Goal: Task Accomplishment & Management: Use online tool/utility

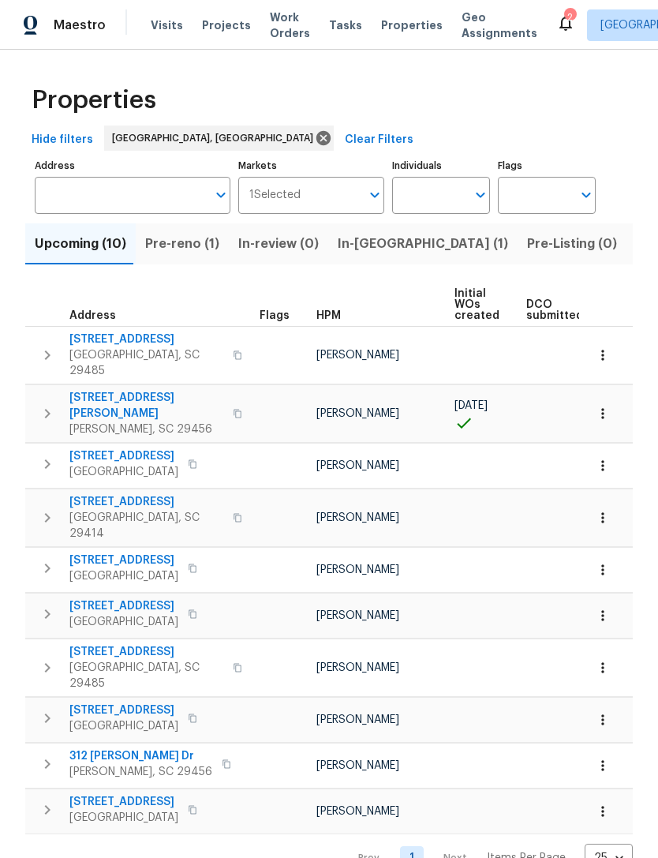
click at [161, 30] on span "Visits" at bounding box center [167, 25] width 32 height 16
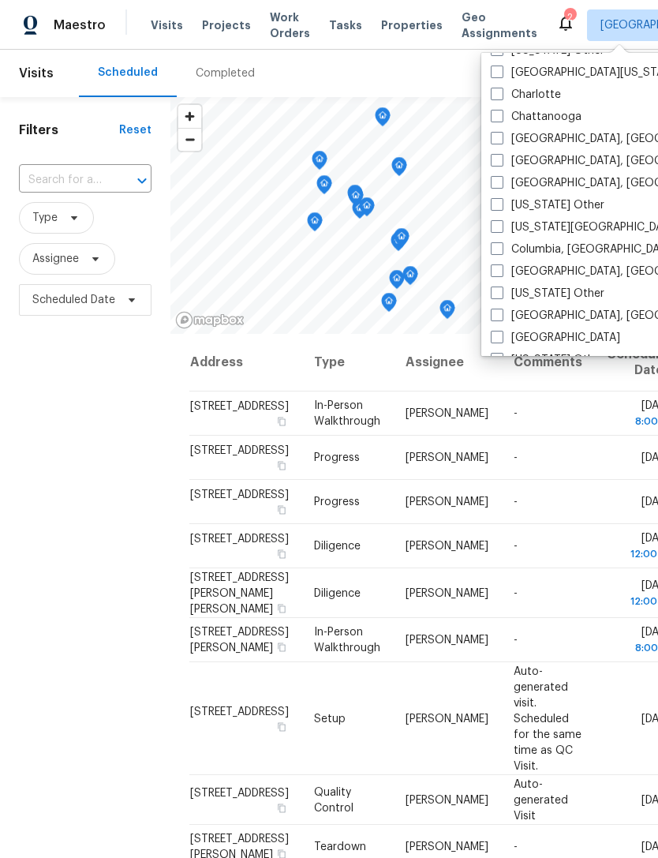
scroll to position [312, 0]
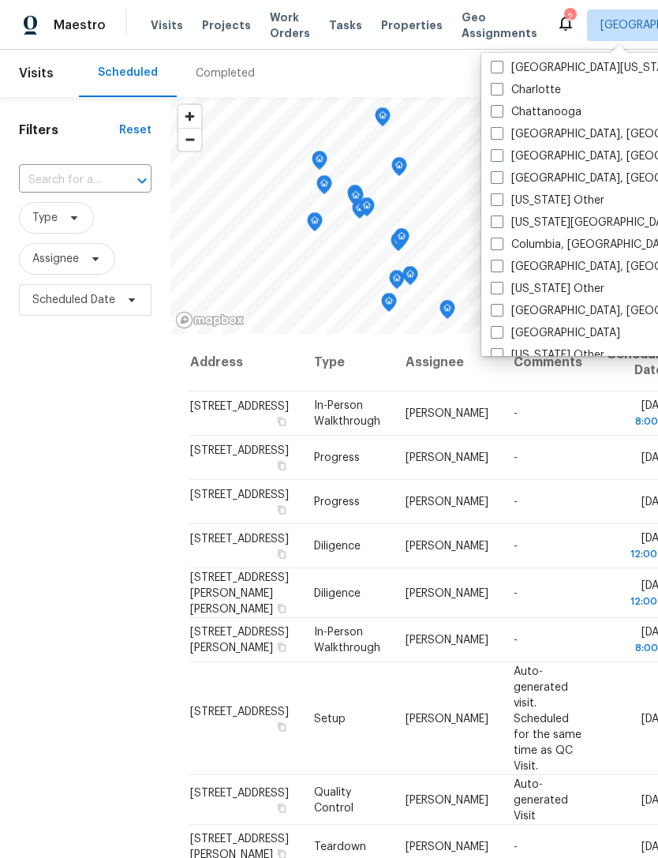
click at [506, 249] on label "Columbia, SC" at bounding box center [583, 245] width 185 height 16
click at [501, 247] on input "Columbia, SC" at bounding box center [496, 242] width 10 height 10
checkbox input "true"
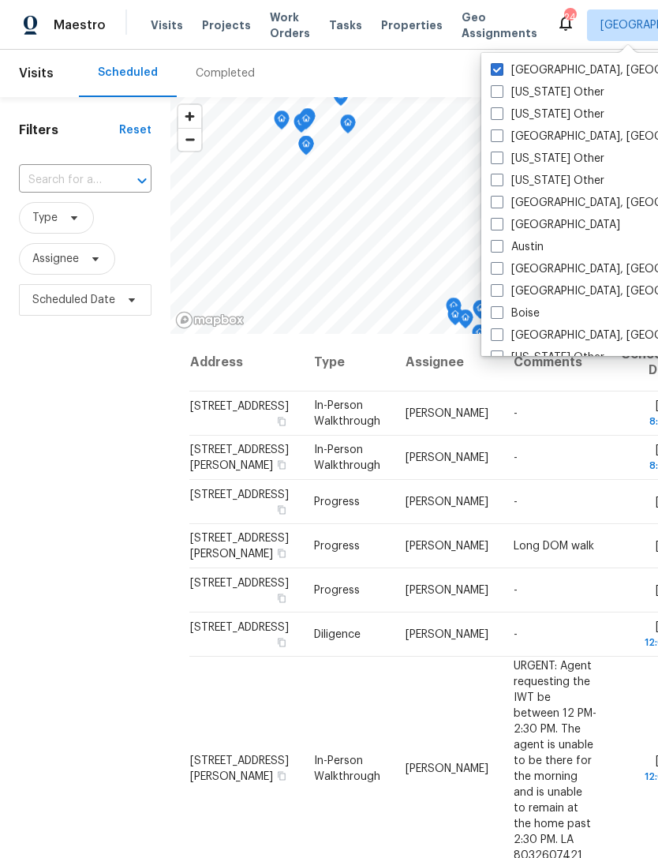
click at [494, 70] on span at bounding box center [497, 69] width 13 height 13
click at [494, 70] on input "[GEOGRAPHIC_DATA], [GEOGRAPHIC_DATA]" at bounding box center [496, 67] width 10 height 10
checkbox input "false"
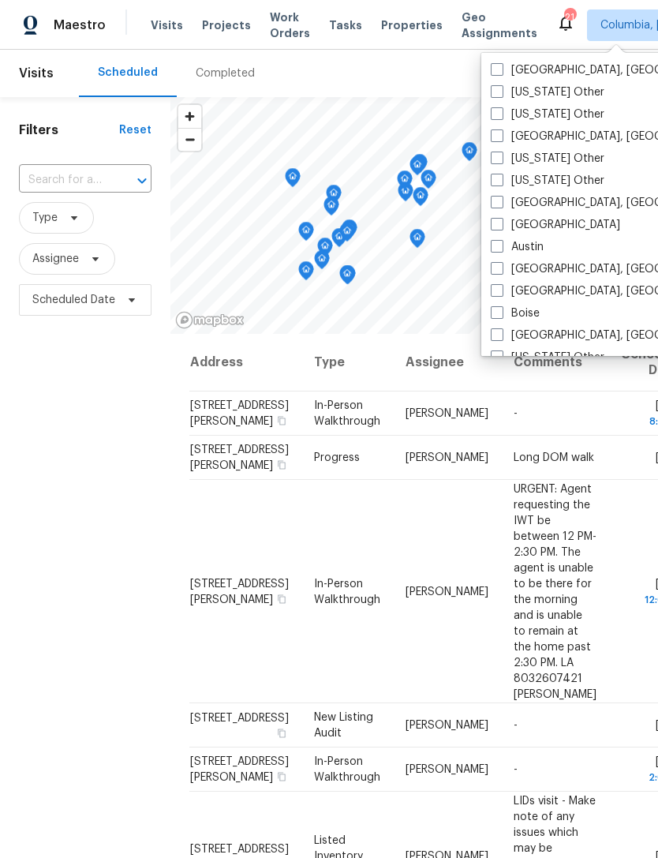
click at [118, 500] on div "Filters Reset ​ Type Assignee Scheduled Date" at bounding box center [85, 558] width 170 height 923
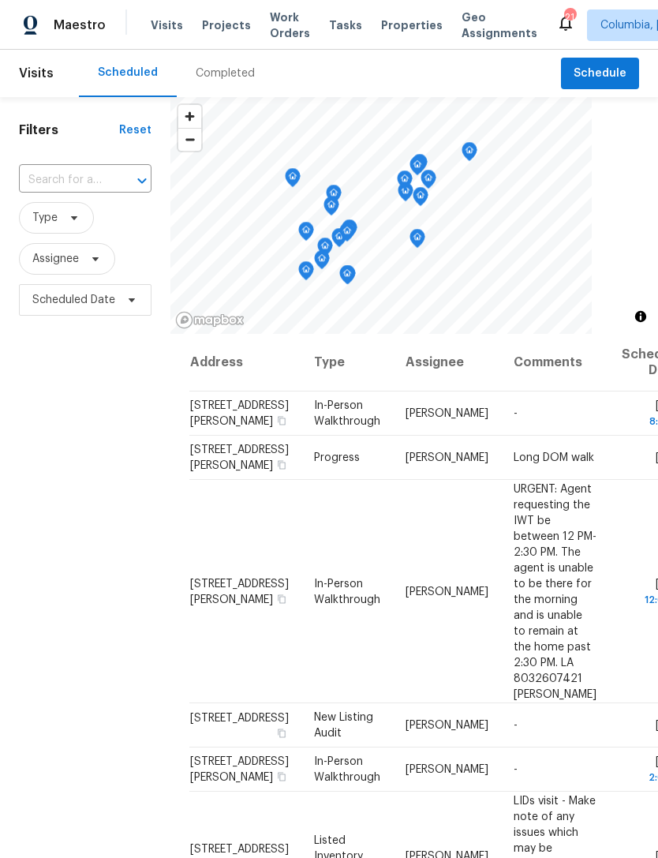
click at [382, 24] on span "Properties" at bounding box center [412, 25] width 62 height 16
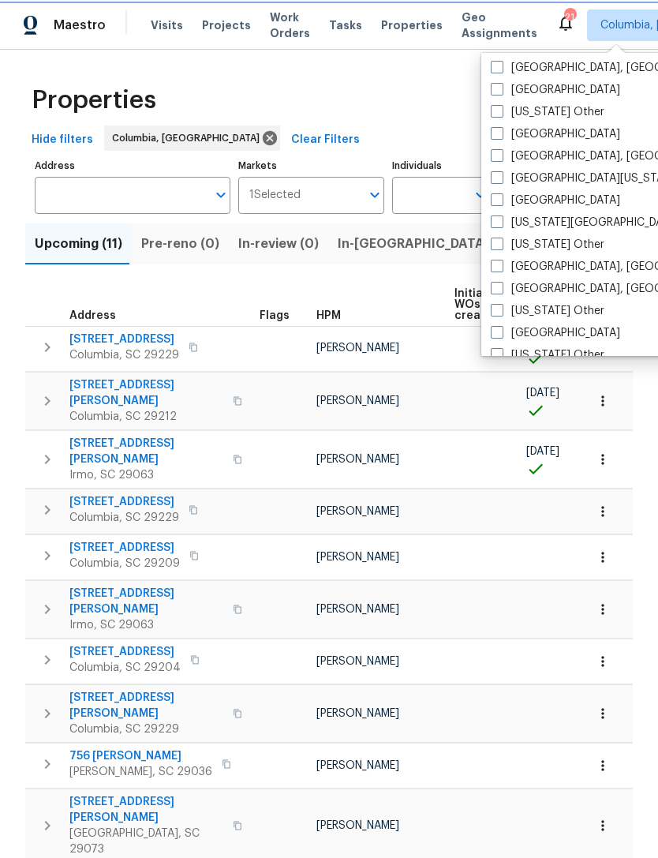
scroll to position [563, 0]
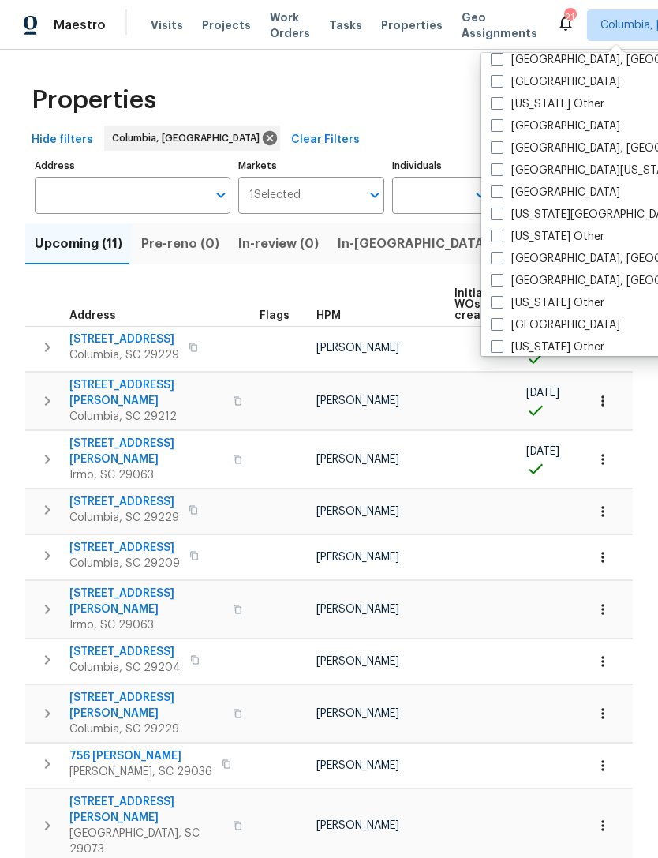
click at [504, 279] on label "Greenville, SC" at bounding box center [613, 281] width 245 height 16
click at [501, 279] on input "Greenville, SC" at bounding box center [496, 278] width 10 height 10
checkbox input "true"
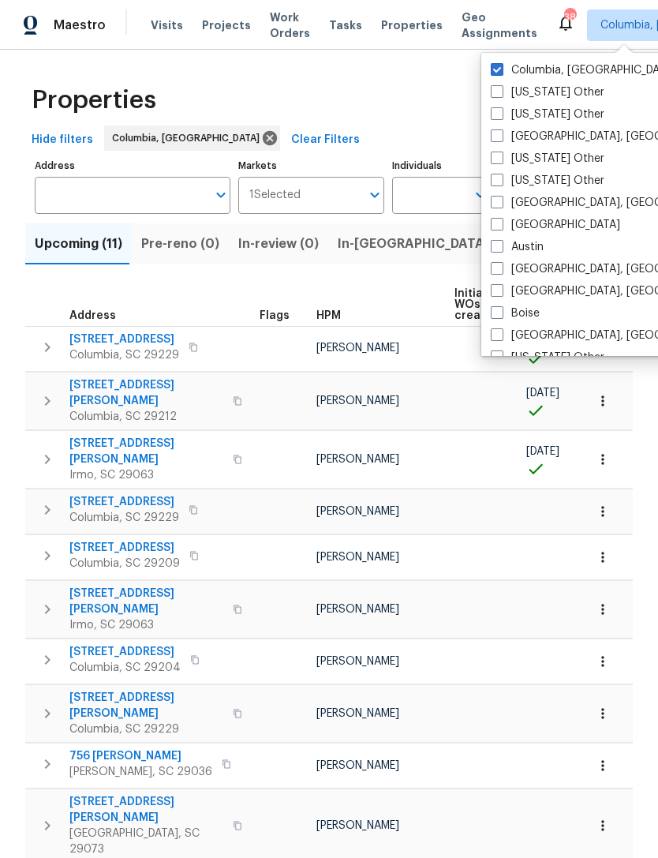
click at [500, 63] on span at bounding box center [497, 69] width 13 height 13
click at [500, 63] on input "Columbia, SC" at bounding box center [496, 67] width 10 height 10
checkbox input "false"
click at [458, 95] on div "Properties" at bounding box center [328, 100] width 607 height 50
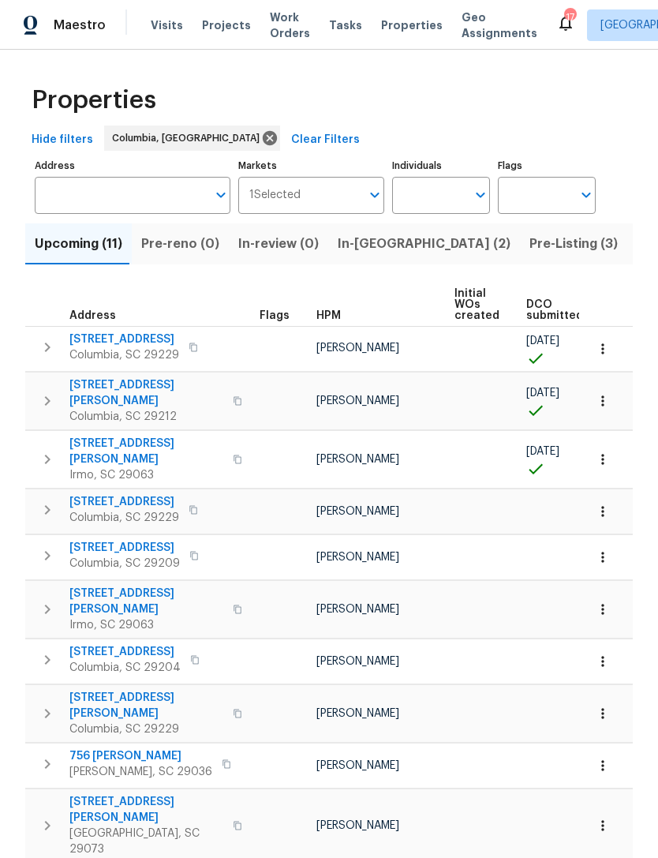
click at [383, 31] on span "Properties" at bounding box center [412, 25] width 62 height 16
click at [391, 17] on span "Properties" at bounding box center [412, 25] width 62 height 16
click at [164, 23] on span "Visits" at bounding box center [167, 25] width 32 height 16
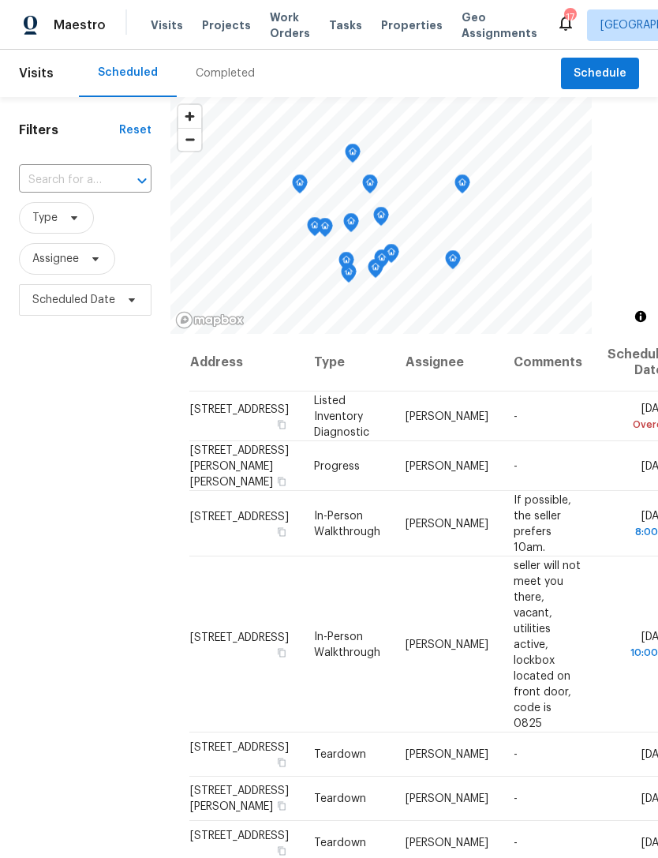
click at [385, 26] on span "Properties" at bounding box center [412, 25] width 62 height 16
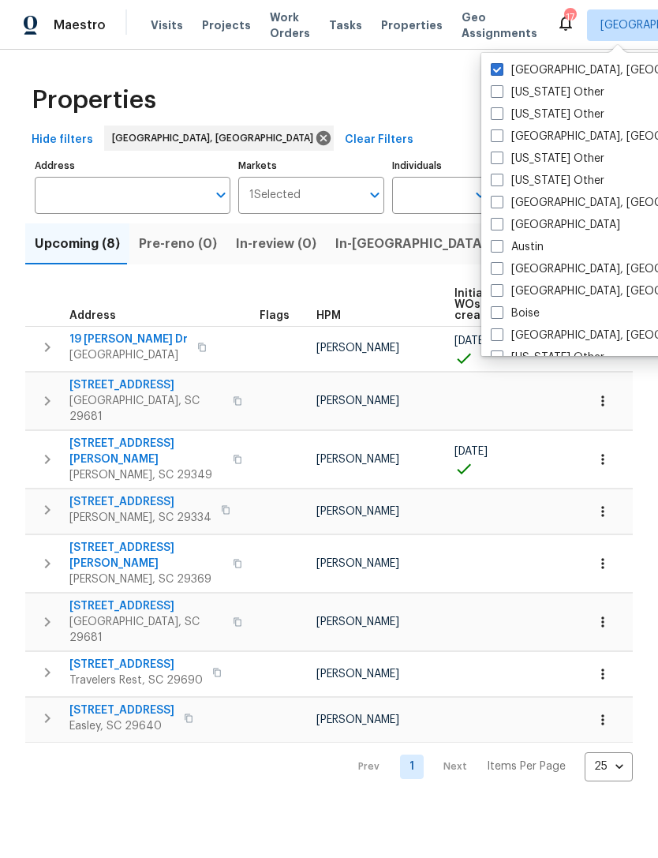
click at [436, 115] on div "Properties" at bounding box center [328, 100] width 607 height 50
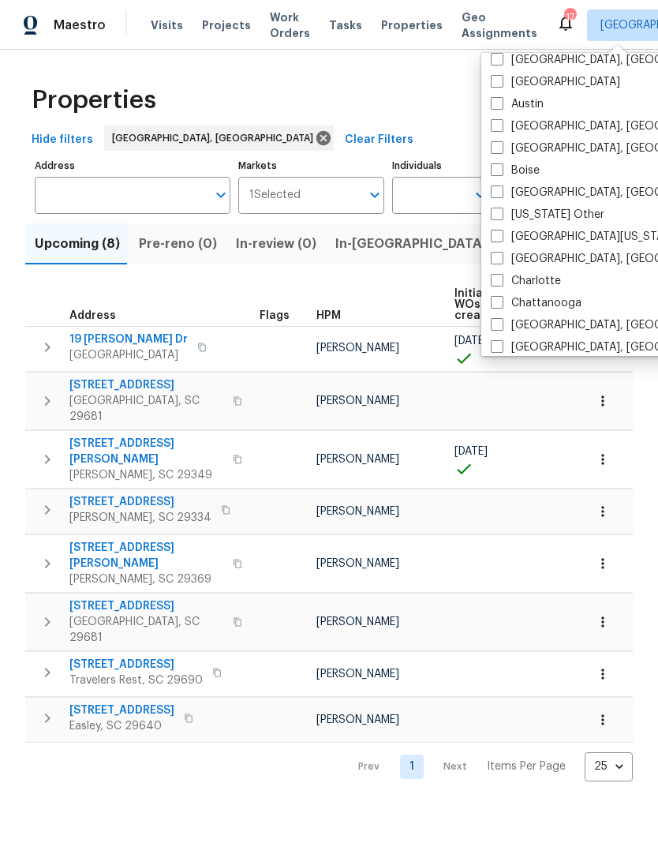
scroll to position [144, 0]
click at [501, 256] on span at bounding box center [497, 256] width 13 height 13
click at [501, 256] on input "[GEOGRAPHIC_DATA], [GEOGRAPHIC_DATA]" at bounding box center [496, 254] width 10 height 10
checkbox input "true"
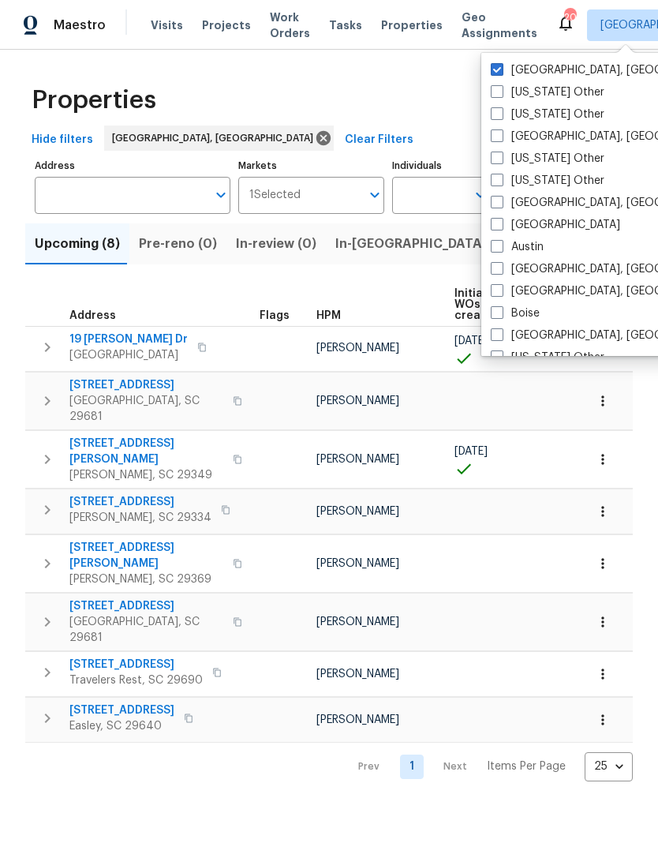
click at [499, 63] on span at bounding box center [497, 69] width 13 height 13
click at [499, 63] on input "Greenville, SC" at bounding box center [496, 67] width 10 height 10
checkbox input "false"
click at [159, 25] on span "Visits" at bounding box center [167, 25] width 32 height 16
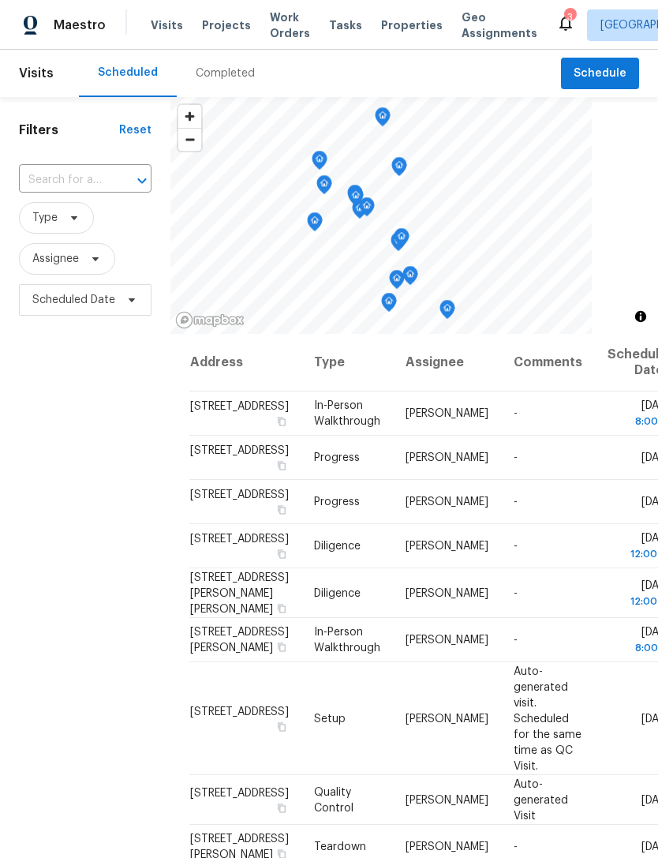
click at [388, 21] on span "Properties" at bounding box center [412, 25] width 62 height 16
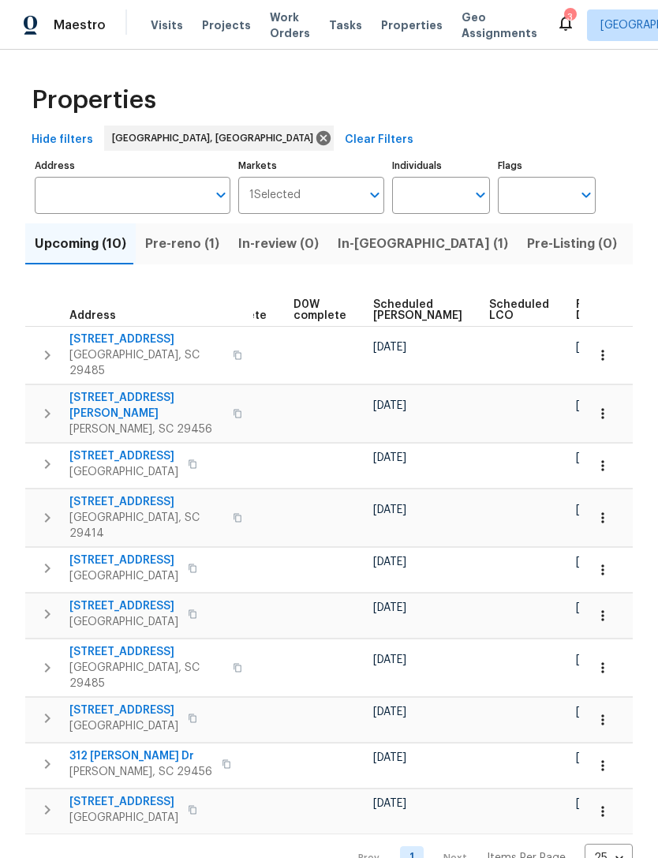
scroll to position [0, 395]
click at [636, 241] on span "Listed (6)" at bounding box center [666, 244] width 60 height 22
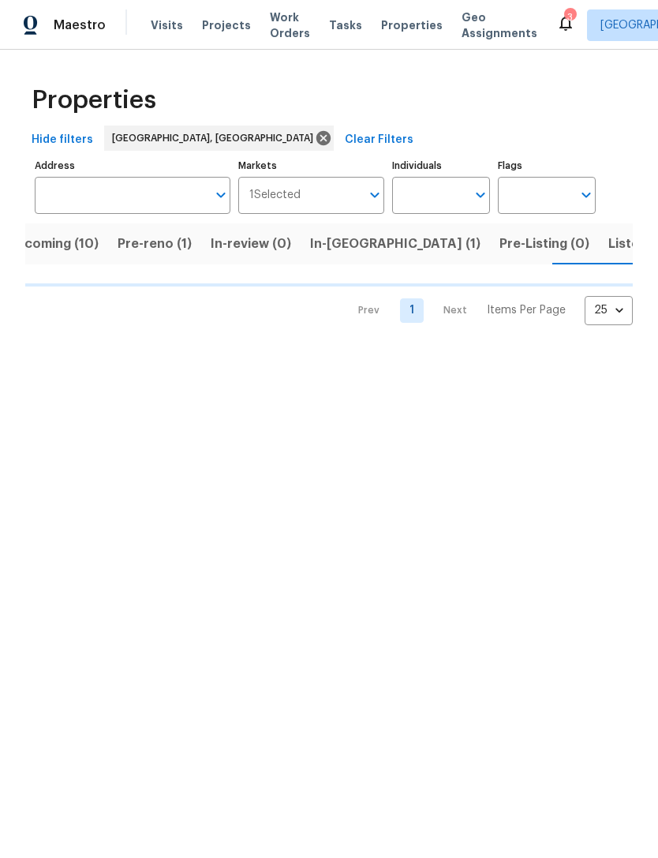
scroll to position [0, 30]
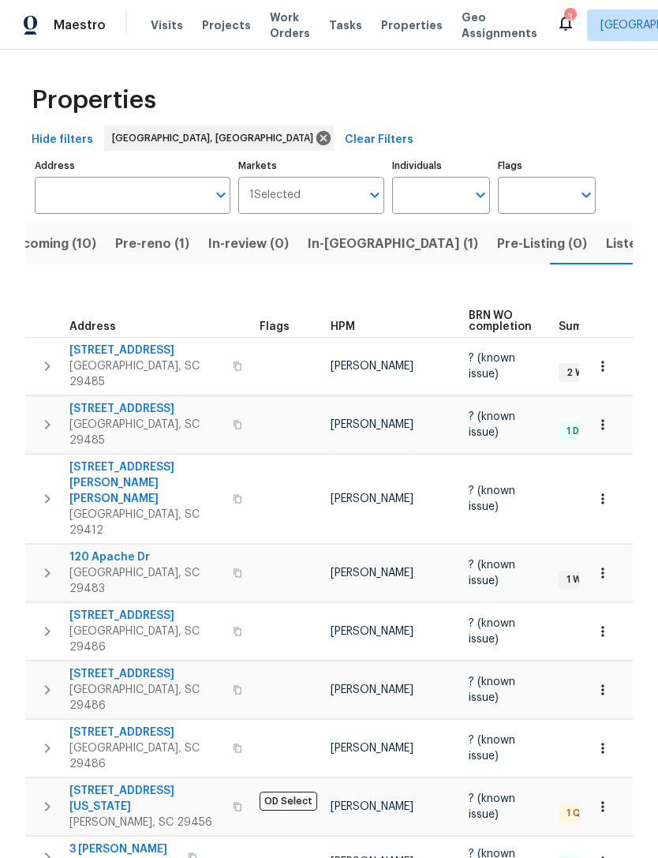
click at [559, 28] on icon at bounding box center [565, 24] width 13 height 16
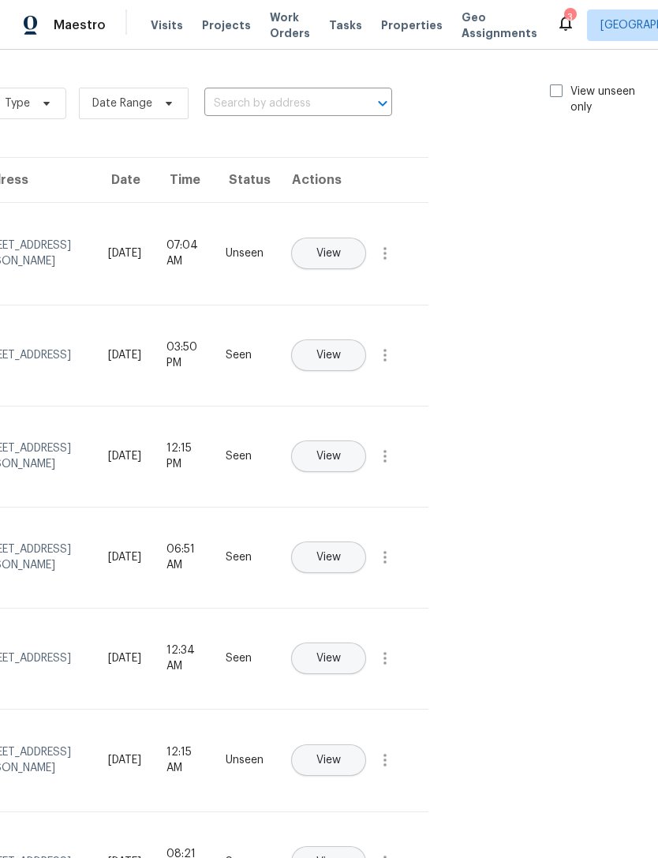
scroll to position [0, 178]
click at [555, 90] on span at bounding box center [557, 90] width 13 height 13
click at [555, 90] on input "View unseen only" at bounding box center [556, 89] width 10 height 10
checkbox input "true"
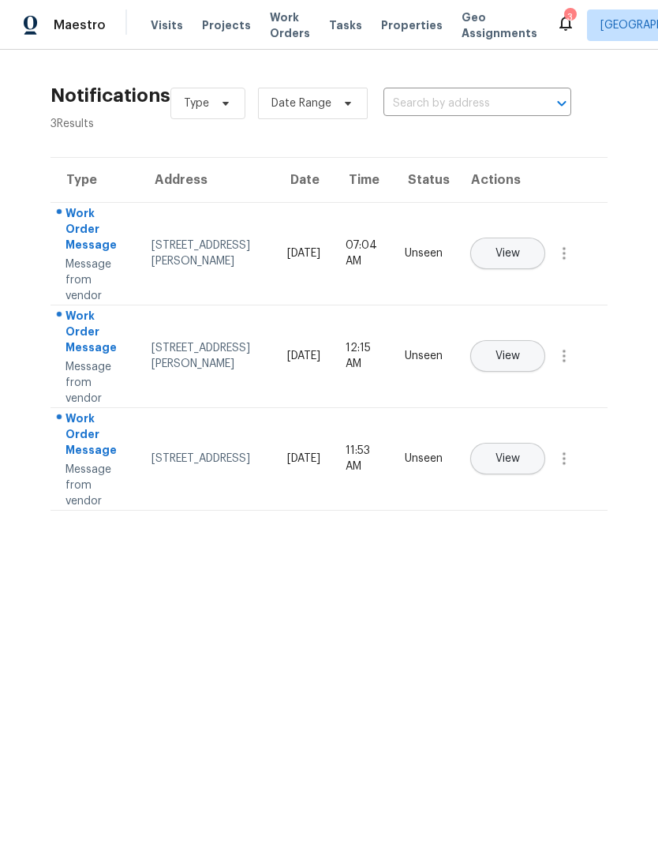
scroll to position [0, 0]
click at [520, 248] on span "View" at bounding box center [507, 254] width 24 height 12
click at [163, 23] on span "Visits" at bounding box center [167, 25] width 32 height 16
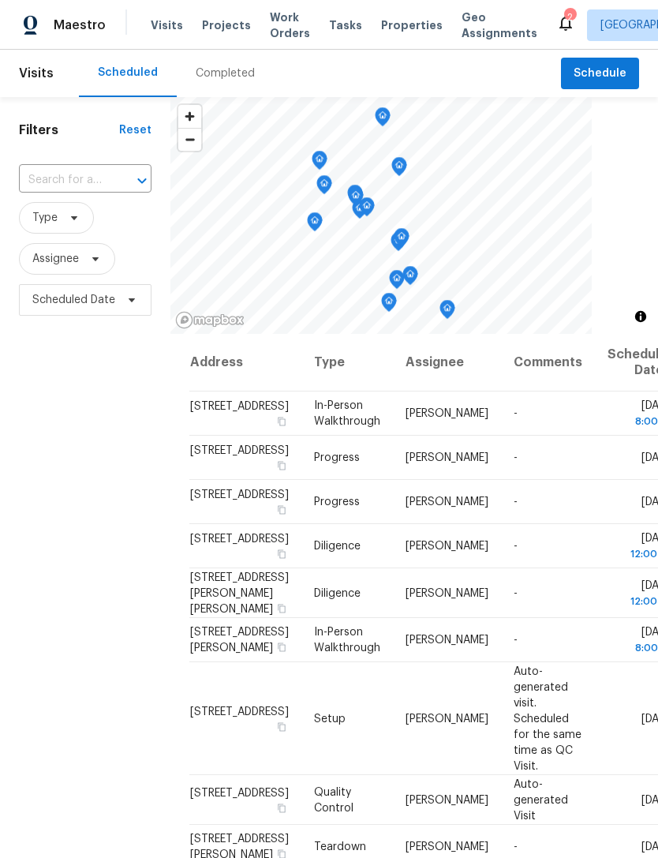
click at [391, 24] on span "Properties" at bounding box center [412, 25] width 62 height 16
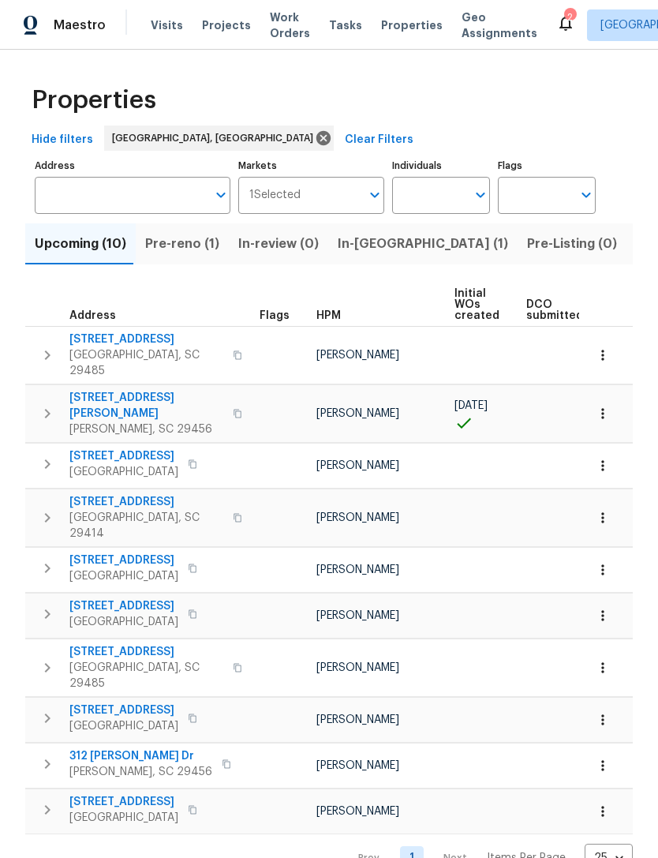
click at [159, 22] on span "Visits" at bounding box center [167, 25] width 32 height 16
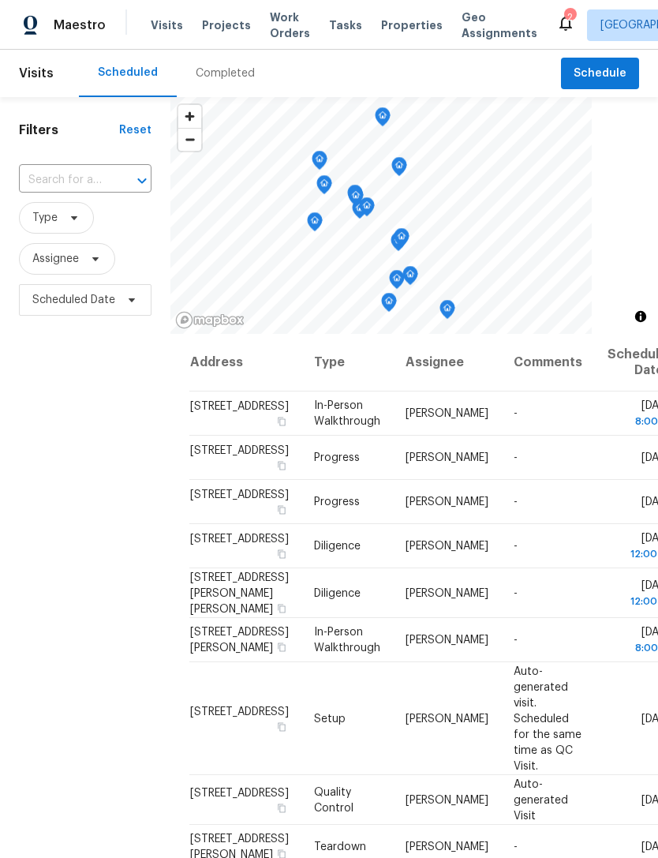
click at [383, 23] on span "Properties" at bounding box center [412, 25] width 62 height 16
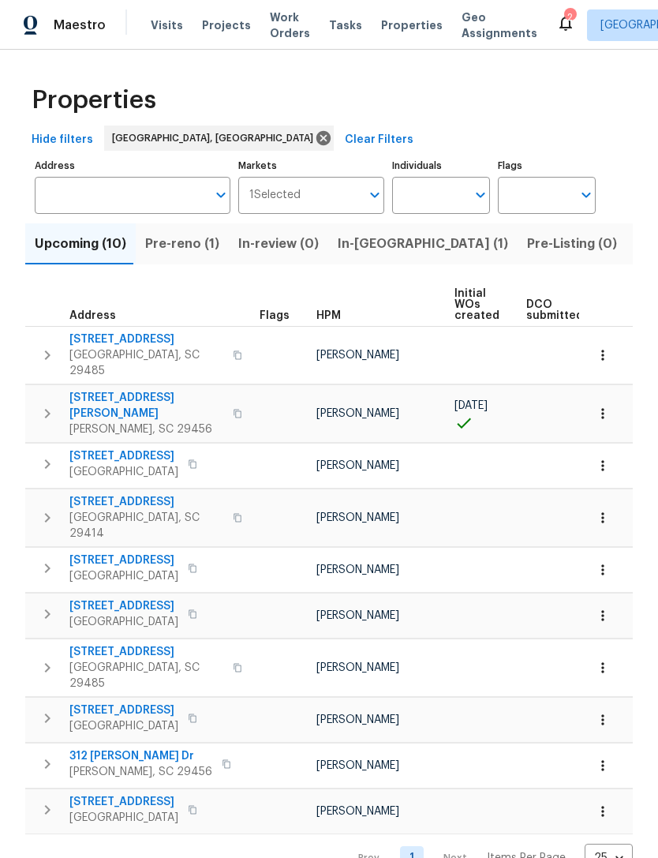
click at [121, 390] on span "303 Pembrook St" at bounding box center [146, 406] width 154 height 32
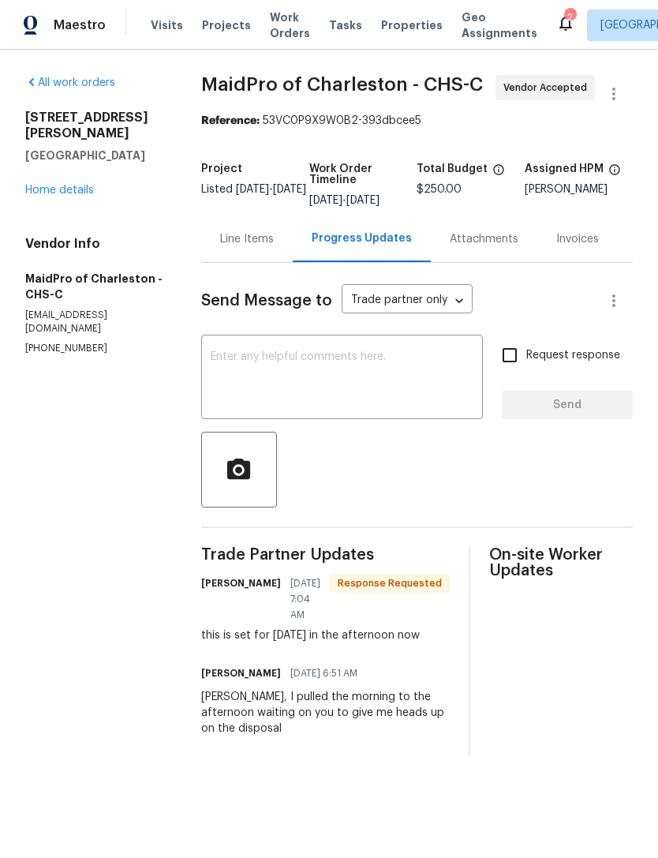
click at [378, 377] on textarea at bounding box center [342, 378] width 263 height 55
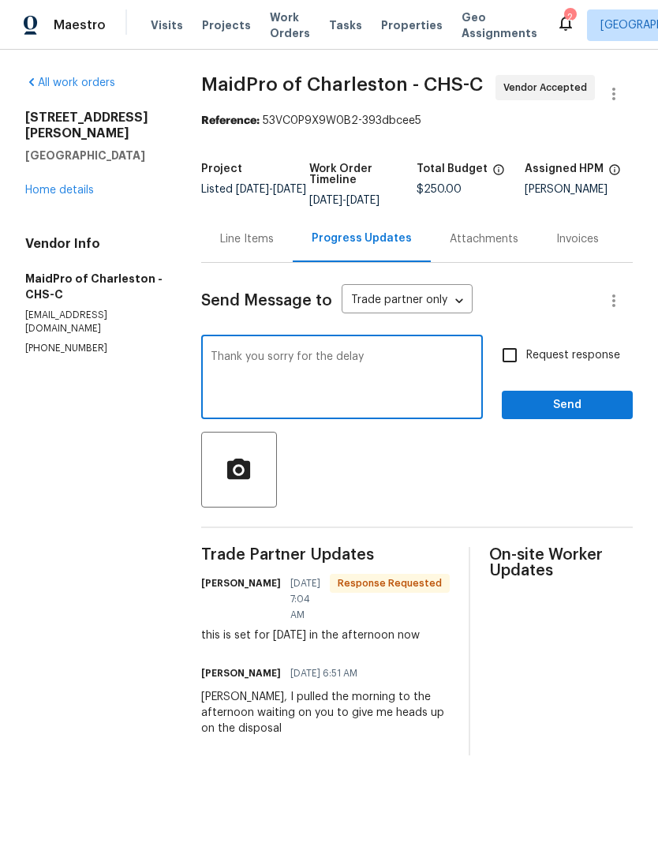
type textarea "Thank you sorry for the delay"
click at [514, 372] on input "Request response" at bounding box center [509, 354] width 33 height 33
checkbox input "true"
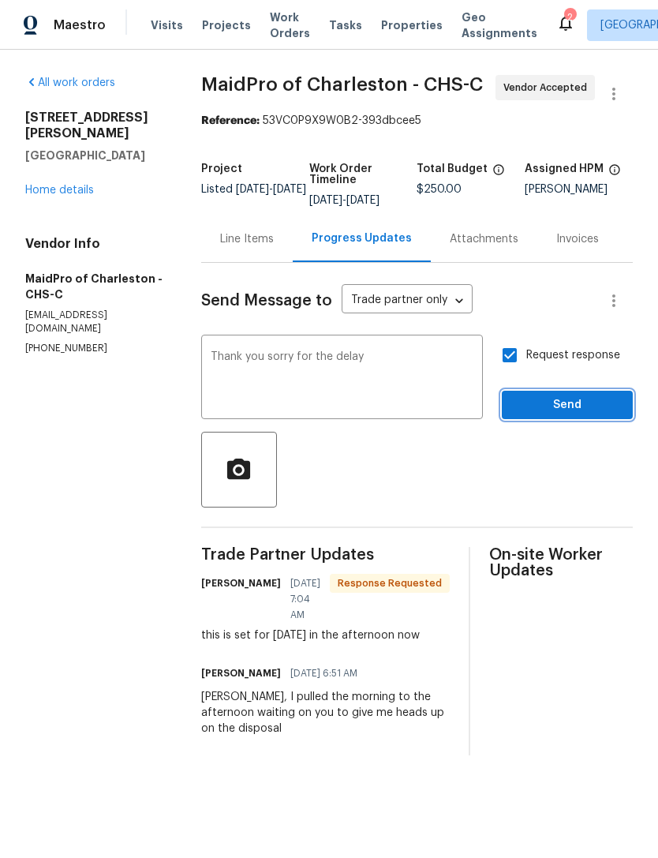
click at [564, 415] on span "Send" at bounding box center [567, 405] width 106 height 20
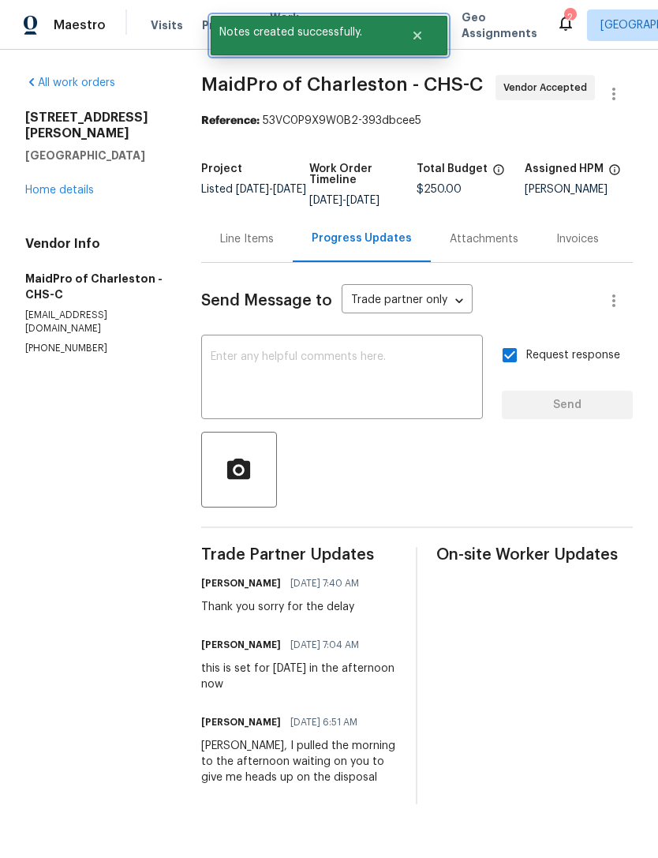
click at [408, 39] on button "Close" at bounding box center [417, 36] width 52 height 32
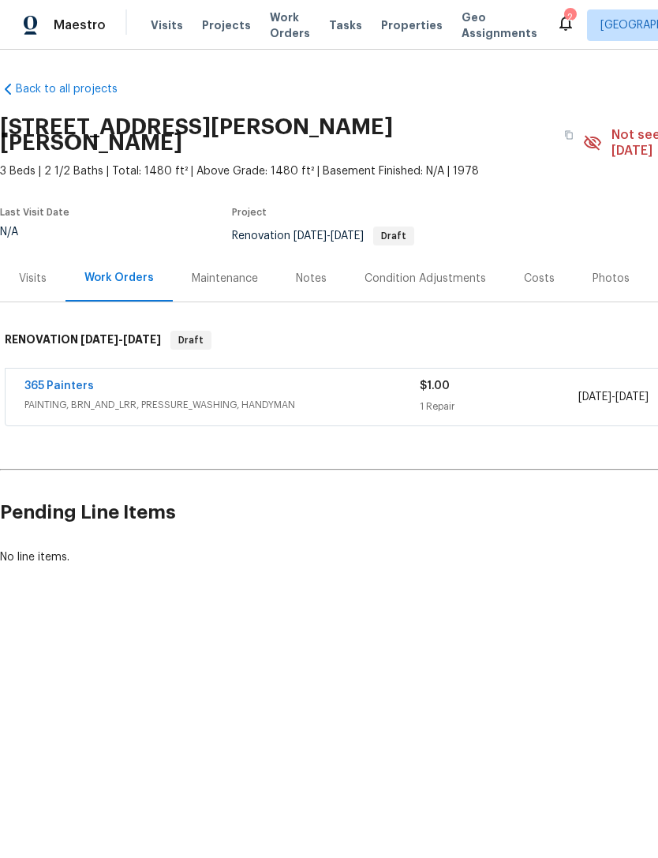
click at [410, 271] on div "Condition Adjustments" at bounding box center [424, 279] width 121 height 16
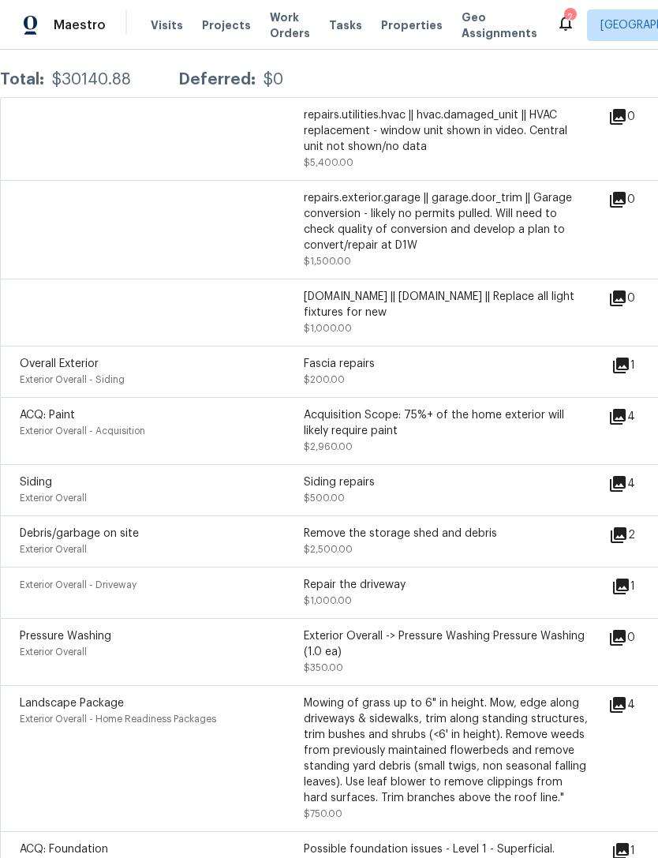
scroll to position [320, 0]
click at [627, 412] on icon at bounding box center [617, 415] width 19 height 19
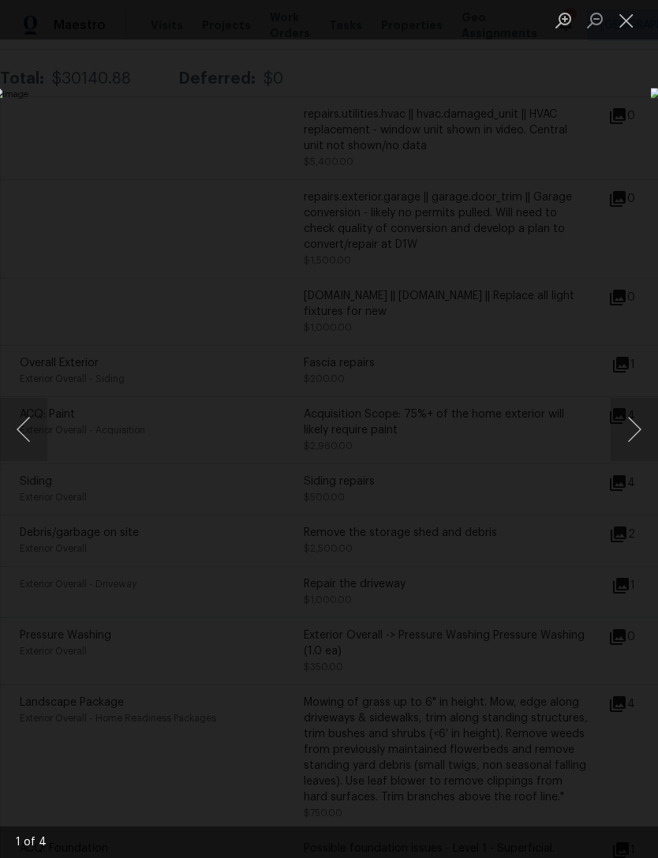
click at [628, 435] on button "Next image" at bounding box center [634, 429] width 47 height 63
click at [634, 432] on button "Next image" at bounding box center [634, 429] width 47 height 63
click at [635, 424] on button "Next image" at bounding box center [634, 429] width 47 height 63
click at [634, 425] on button "Next image" at bounding box center [634, 429] width 47 height 63
click at [631, 418] on button "Next image" at bounding box center [634, 429] width 47 height 63
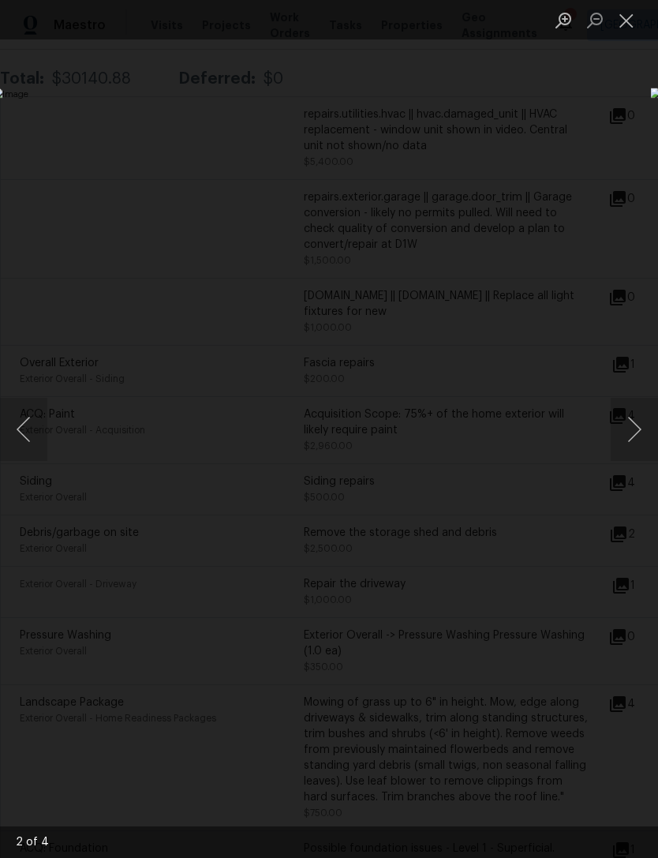
click at [635, 425] on button "Next image" at bounding box center [634, 429] width 47 height 63
click at [634, 431] on button "Next image" at bounding box center [634, 429] width 47 height 63
click at [631, 429] on button "Next image" at bounding box center [634, 429] width 47 height 63
click at [626, 22] on button "Close lightbox" at bounding box center [627, 20] width 32 height 28
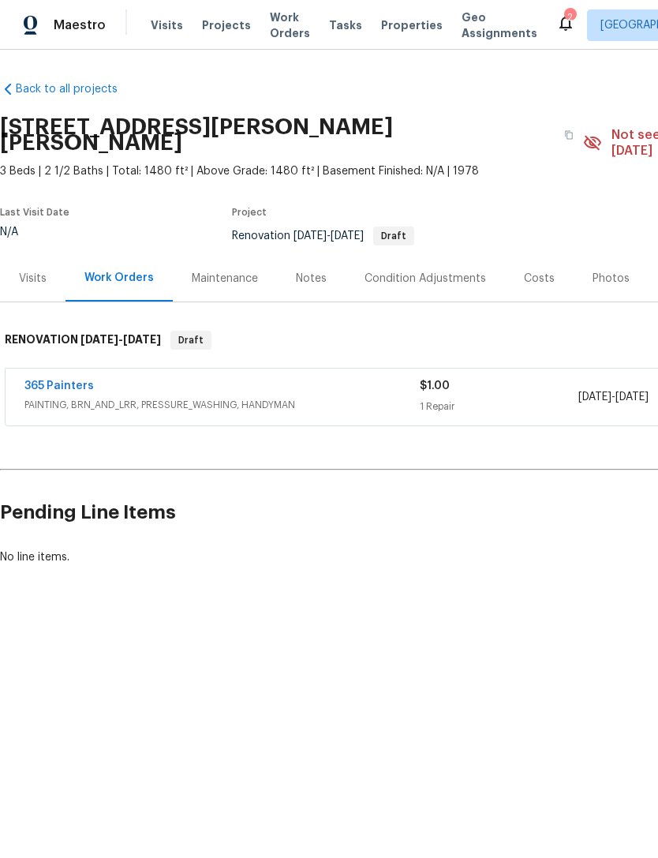
click at [386, 31] on span "Properties" at bounding box center [412, 25] width 62 height 16
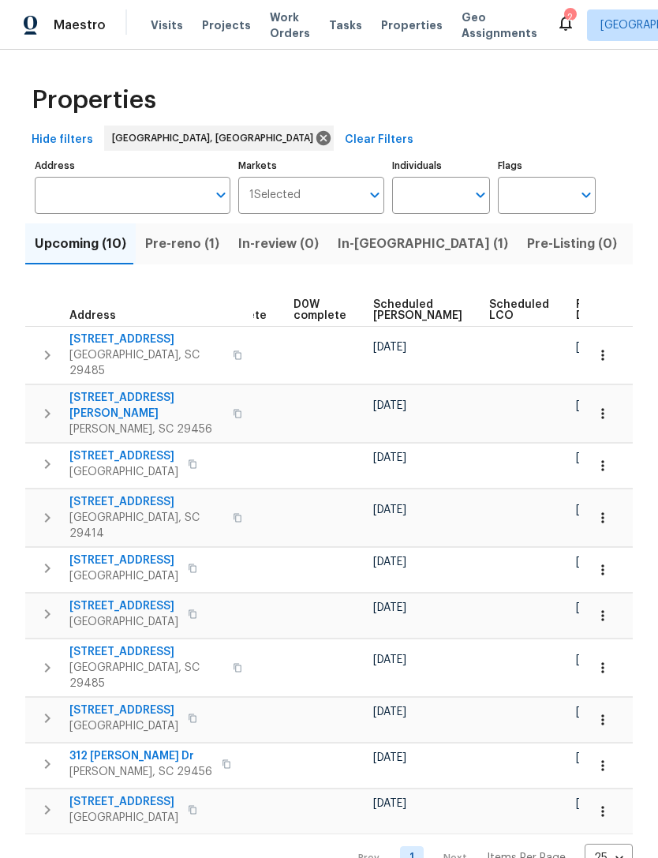
scroll to position [0, 395]
click at [597, 406] on icon "button" at bounding box center [603, 414] width 16 height 16
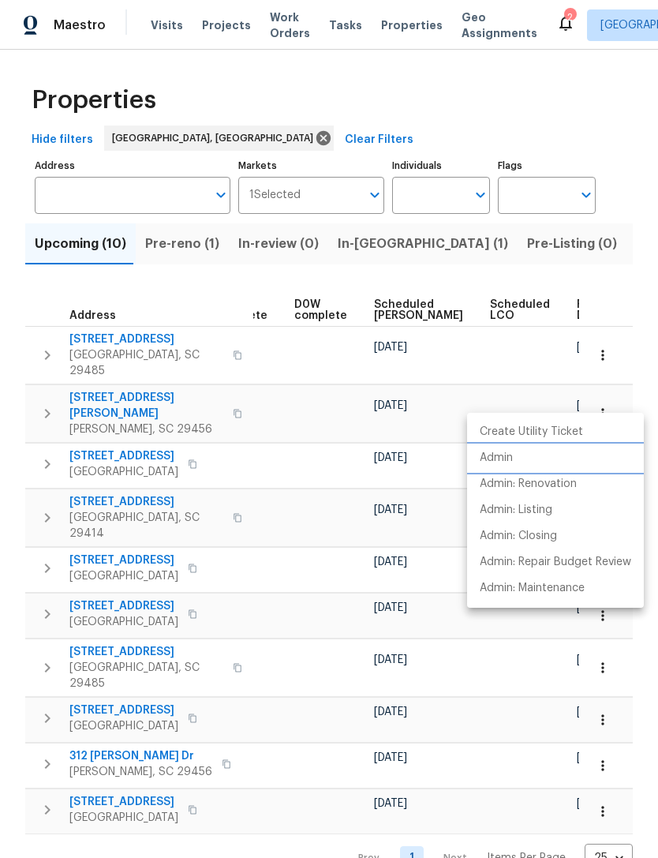
click at [506, 461] on p "Admin" at bounding box center [496, 458] width 33 height 17
